Goal: Check status: Check status

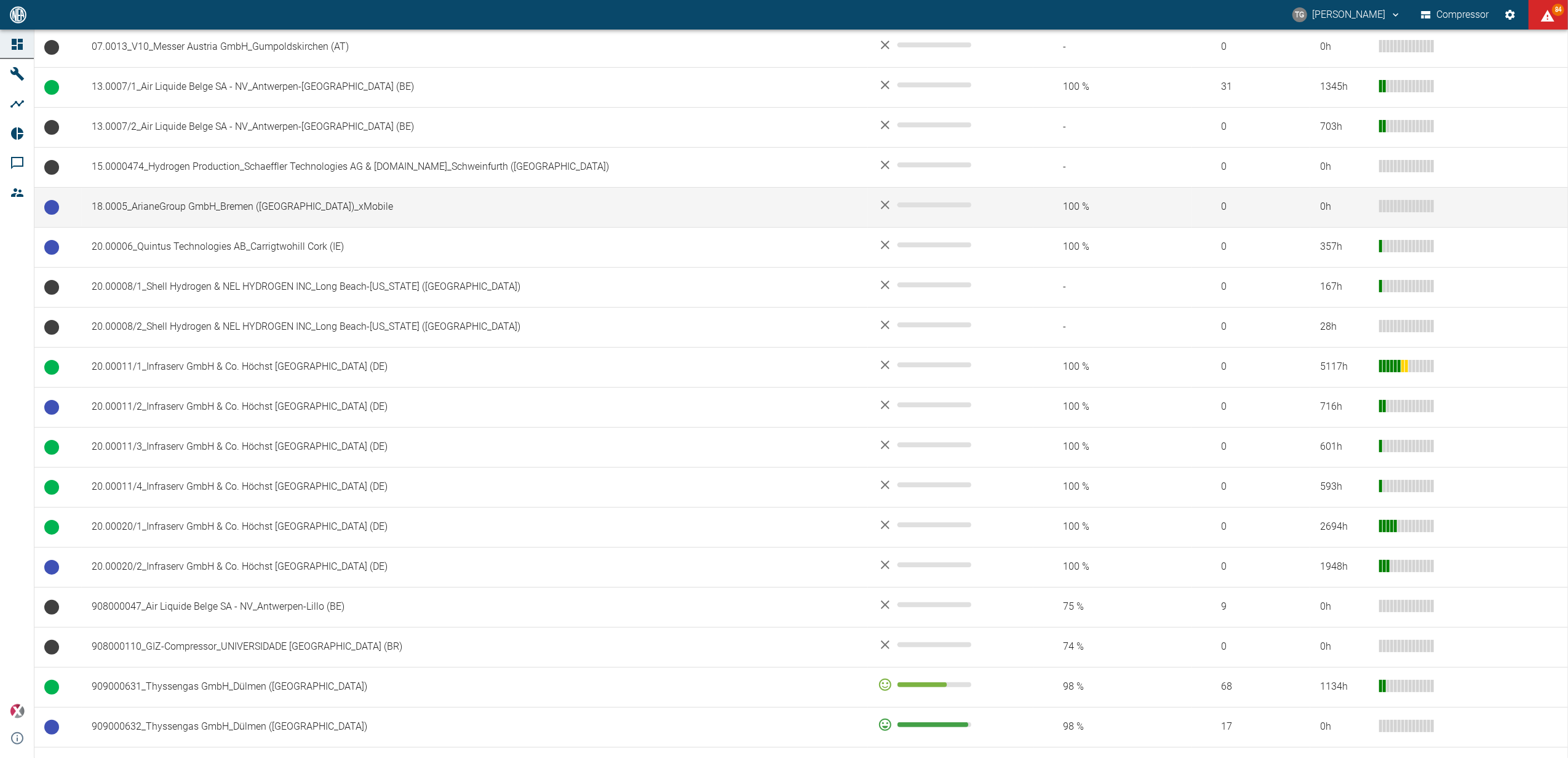
scroll to position [492, 0]
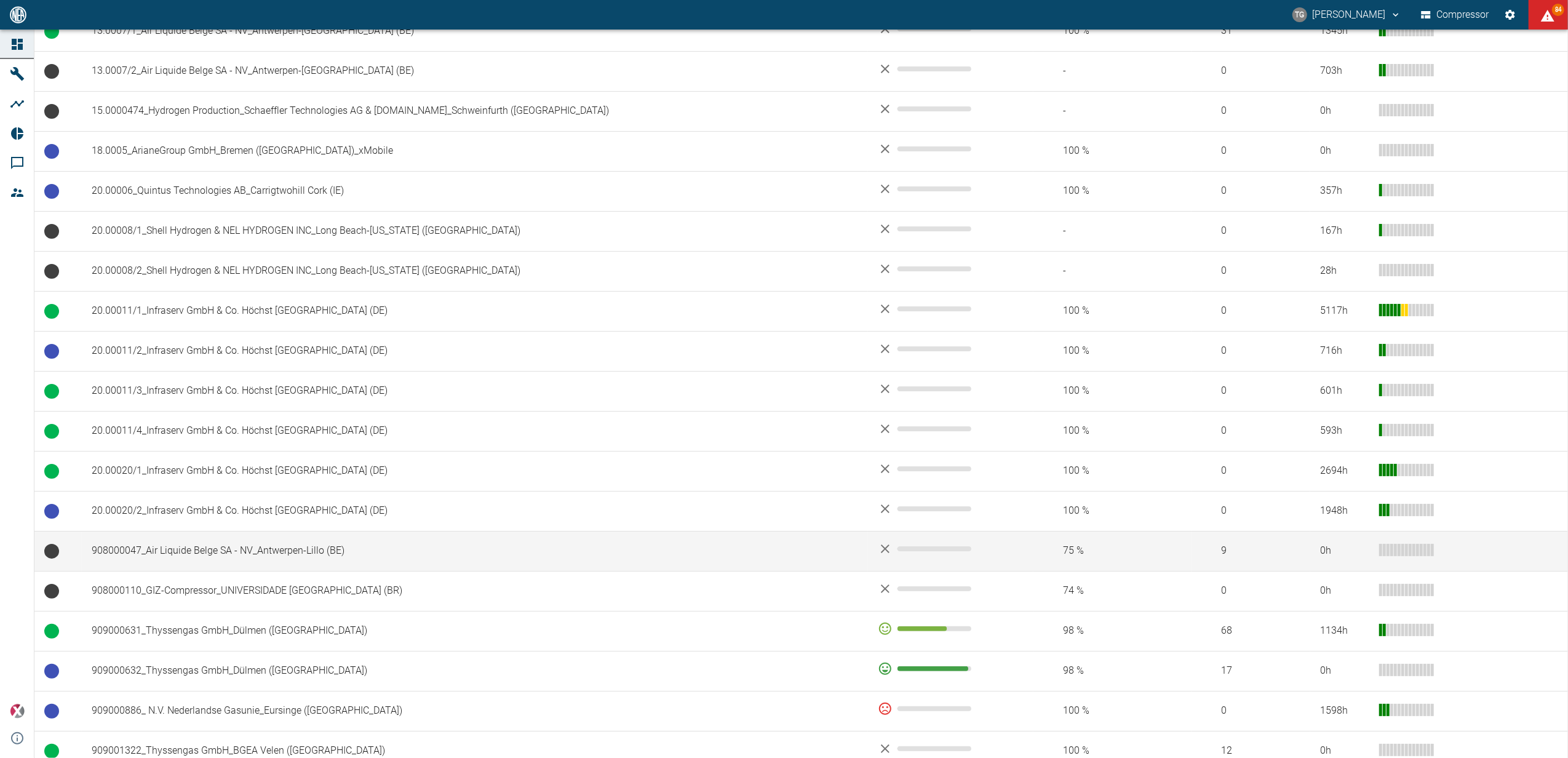
click at [156, 557] on td "908000047_Air Liquide Belge SA - NV_Antwerpen-Lillo (BE)" at bounding box center [475, 550] width 786 height 40
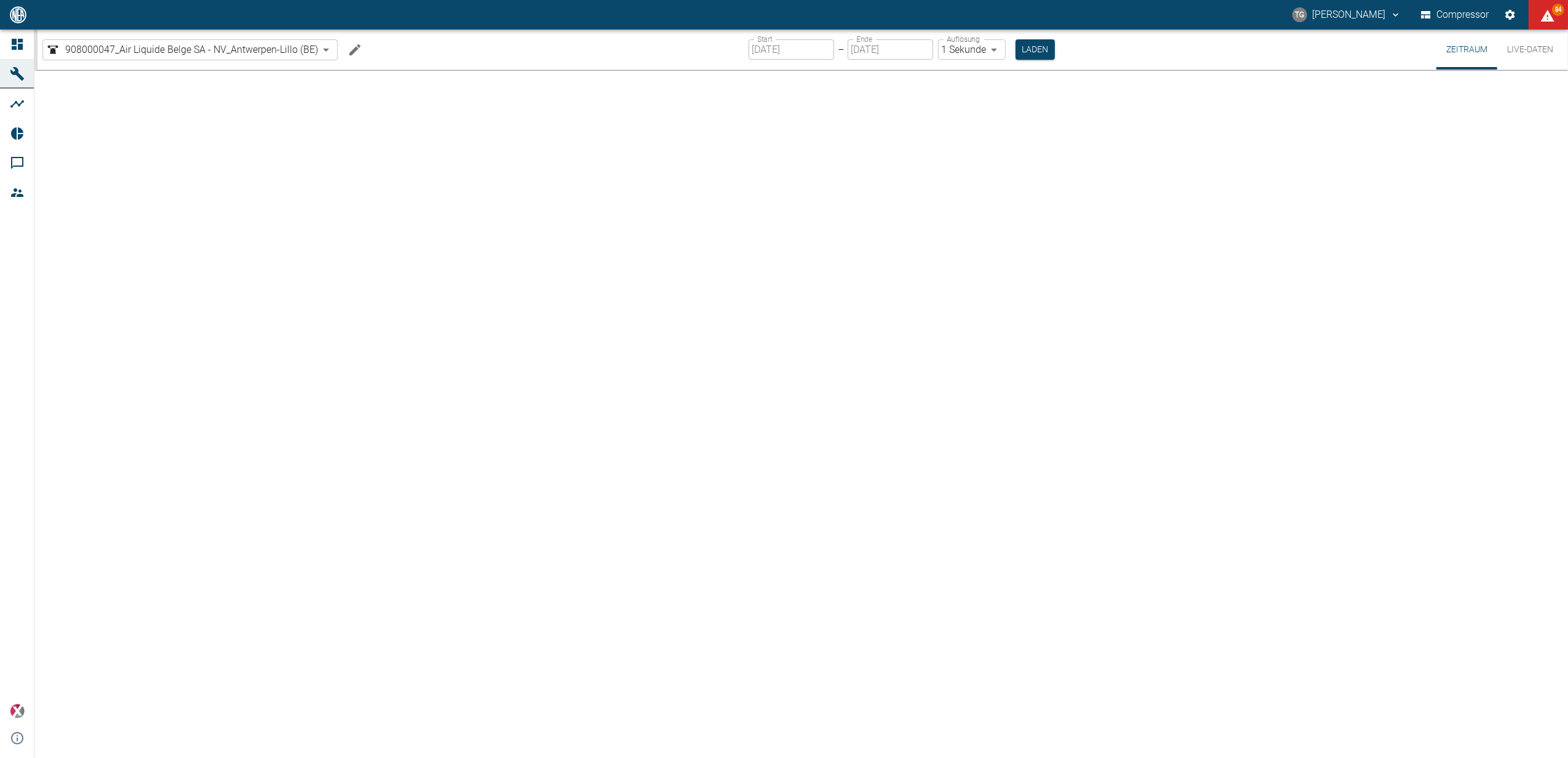
drag, startPoint x: 1521, startPoint y: 54, endPoint x: 1518, endPoint y: 84, distance: 30.1
click at [1523, 54] on button "Live-Daten" at bounding box center [1530, 49] width 66 height 40
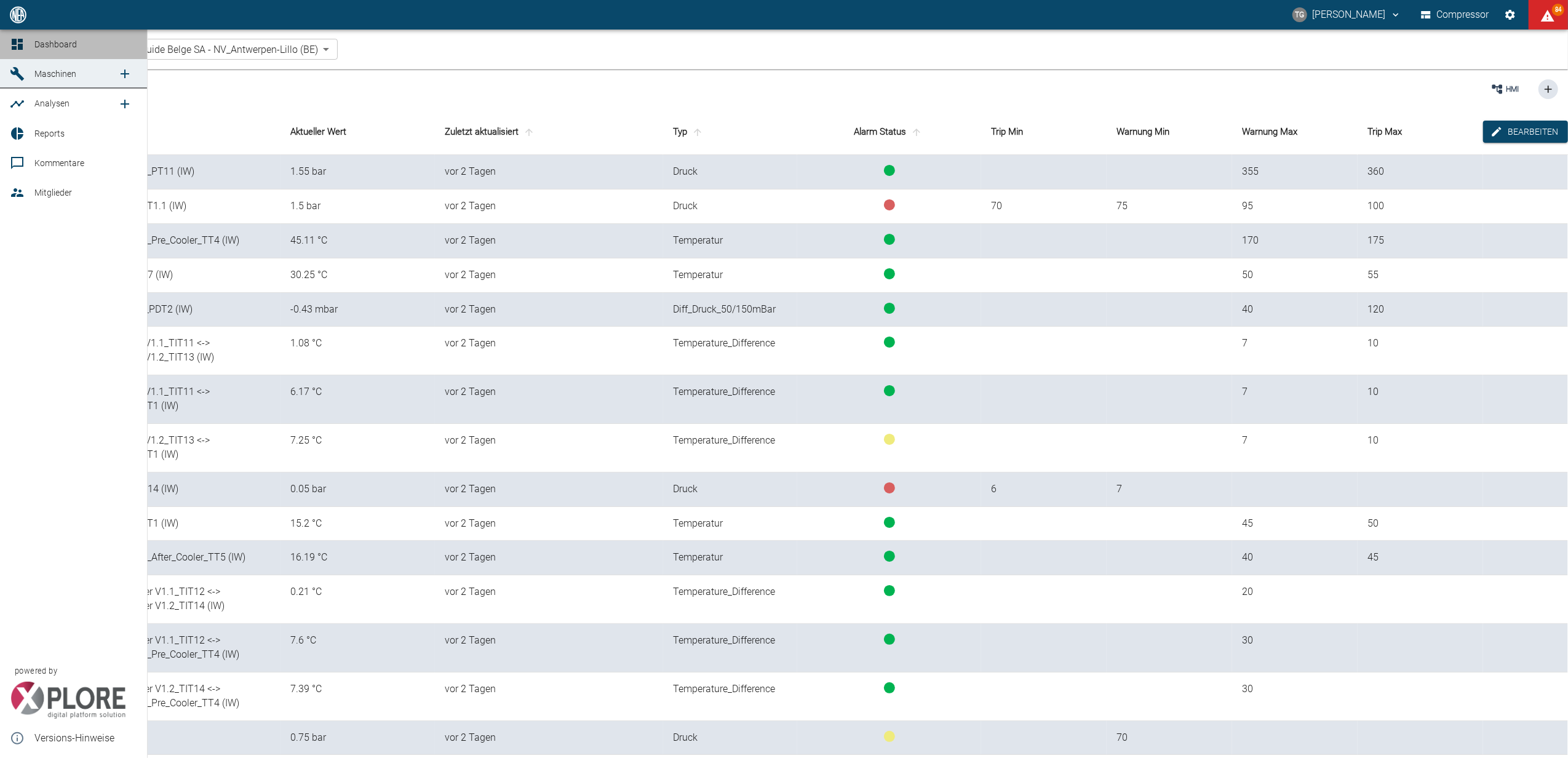
click at [3, 43] on link "Dashboard" at bounding box center [73, 44] width 147 height 29
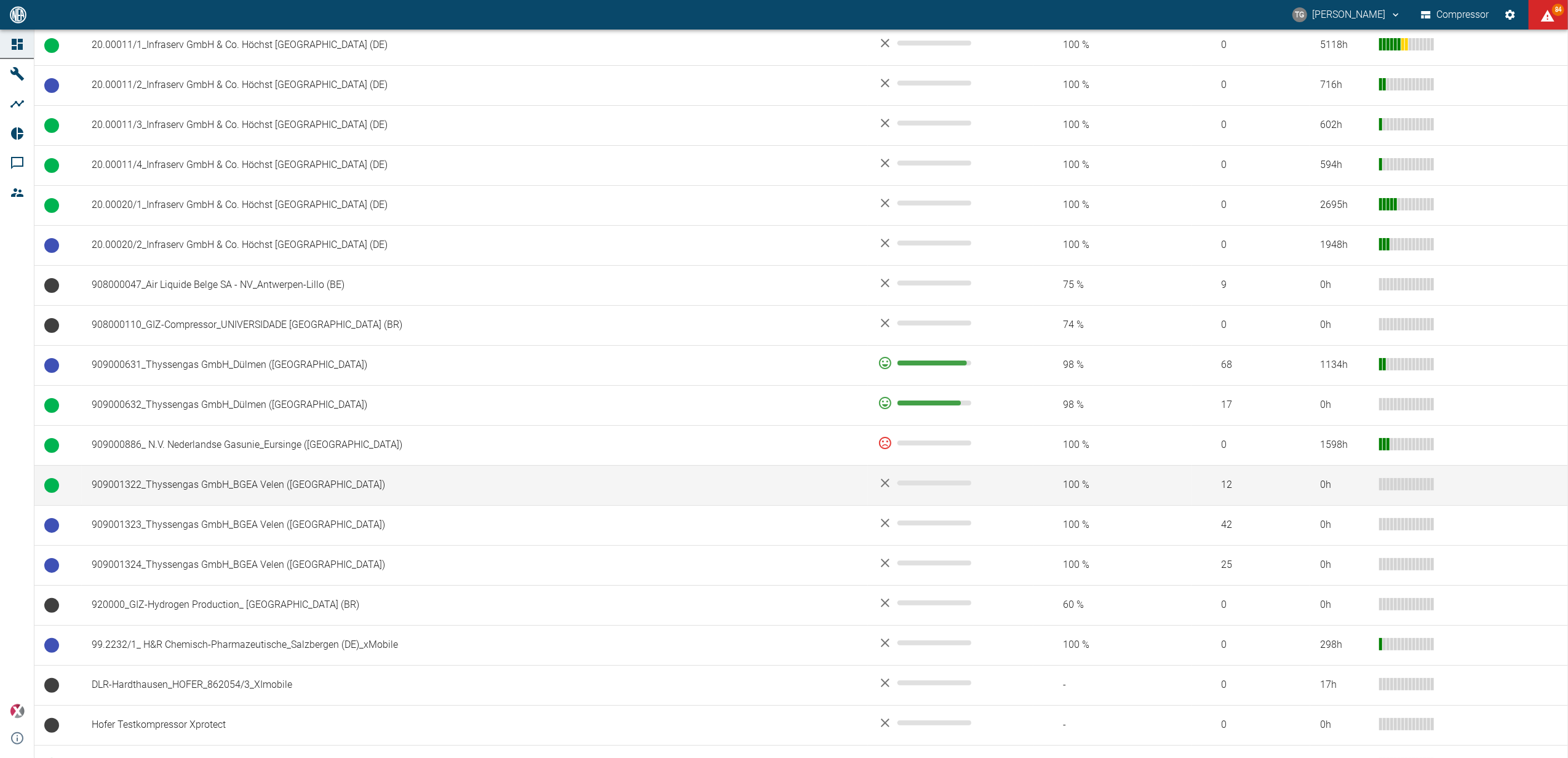
scroll to position [819, 0]
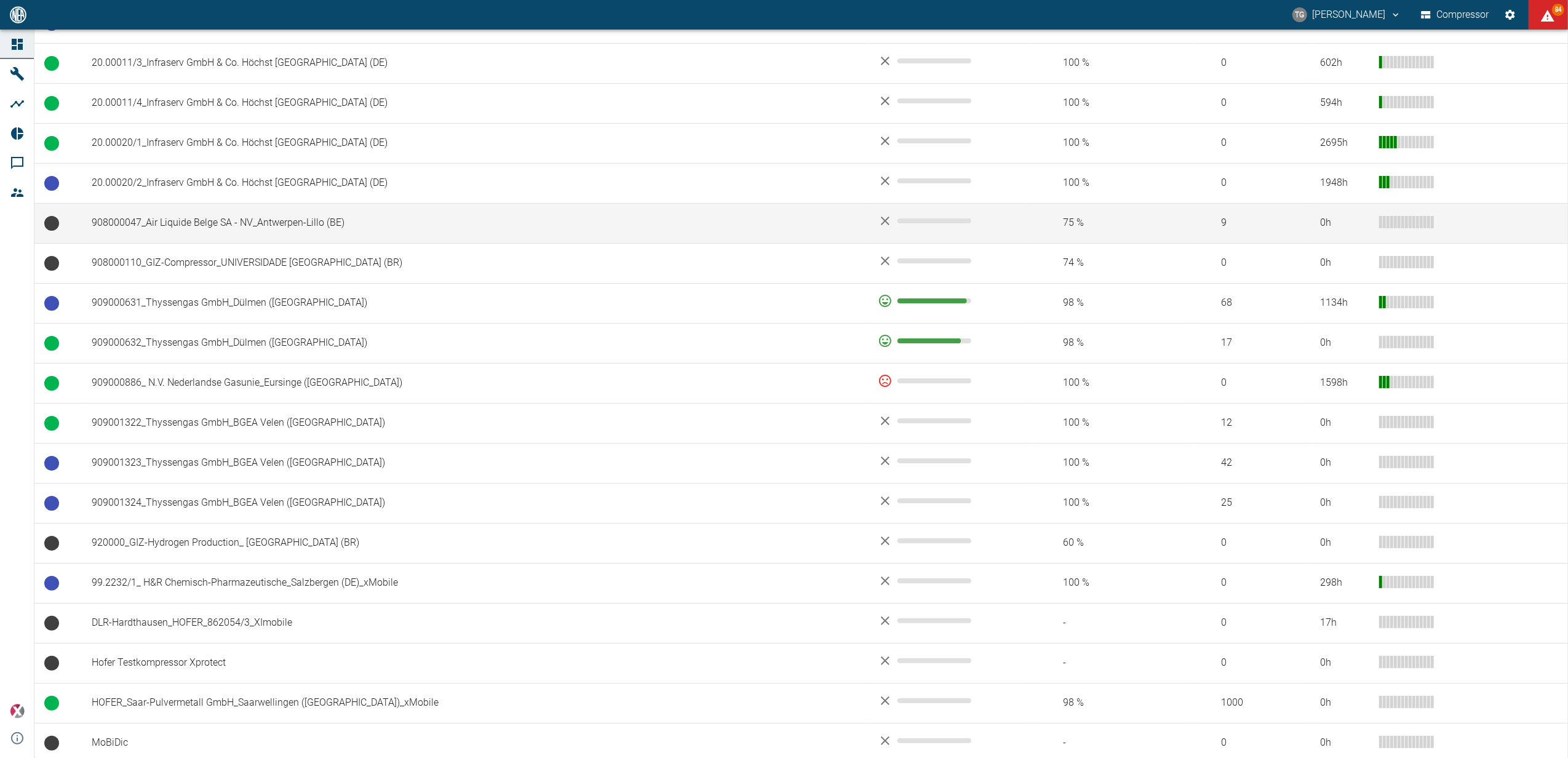
click at [153, 238] on td "908000047_Air Liquide Belge SA - NV_Antwerpen-Lillo (BE)" at bounding box center [475, 223] width 786 height 40
